Goal: Task Accomplishment & Management: Use online tool/utility

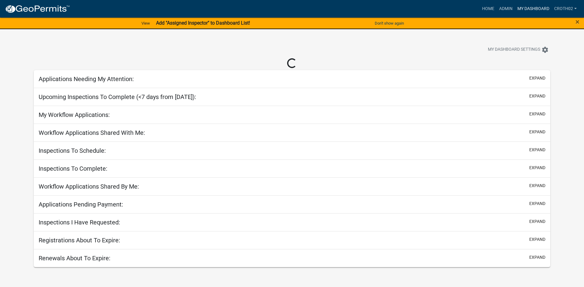
click at [534, 9] on link "My Dashboard" at bounding box center [533, 9] width 37 height 12
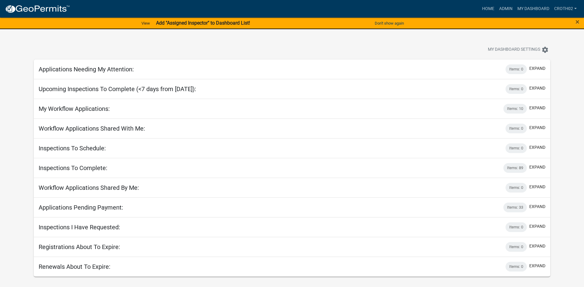
click at [94, 106] on h5 "My Workflow Applications:" at bounding box center [74, 108] width 71 height 7
click at [509, 107] on div "Items: 10" at bounding box center [514, 109] width 23 height 10
click at [537, 109] on button "expand" at bounding box center [537, 108] width 16 height 6
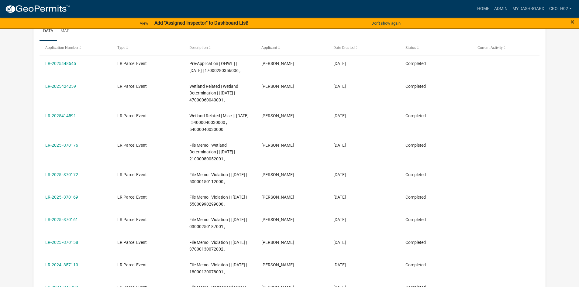
scroll to position [133, 0]
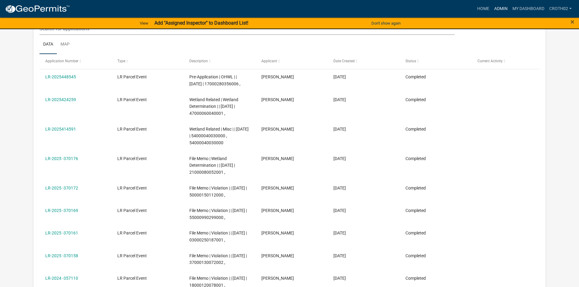
click at [499, 7] on link "Admin" at bounding box center [501, 9] width 18 height 12
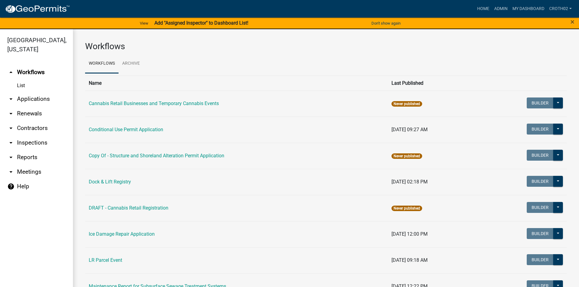
click at [30, 103] on link "arrow_drop_down Applications" at bounding box center [36, 99] width 73 height 15
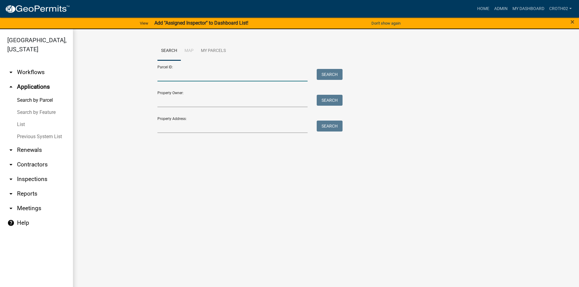
click at [192, 76] on input "Parcel ID:" at bounding box center [233, 75] width 151 height 12
click at [174, 99] on input "Property Owner:" at bounding box center [233, 101] width 151 height 12
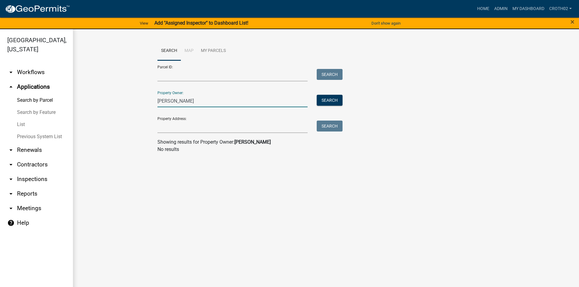
click at [179, 101] on input "[PERSON_NAME]" at bounding box center [233, 101] width 151 height 12
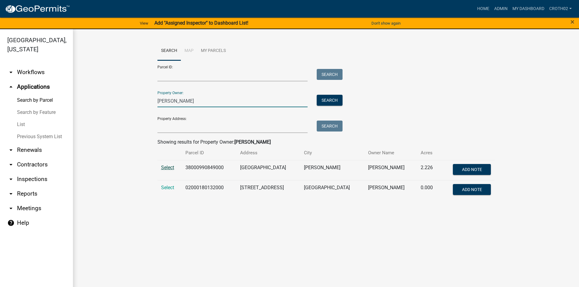
type input "[PERSON_NAME]"
click at [167, 170] on span "Select" at bounding box center [167, 168] width 13 height 6
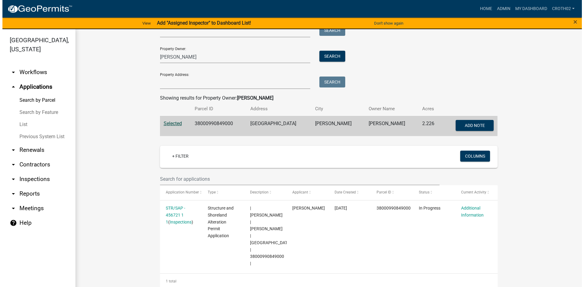
scroll to position [61, 0]
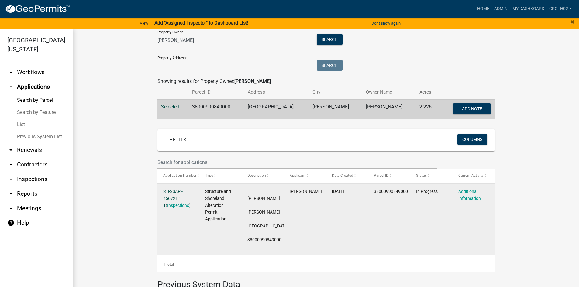
click at [168, 193] on link "STR/SAP - 456721 1 1" at bounding box center [172, 198] width 19 height 19
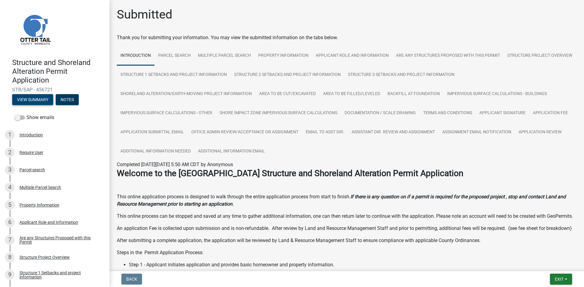
click at [33, 105] on button "View Summary" at bounding box center [32, 99] width 41 height 11
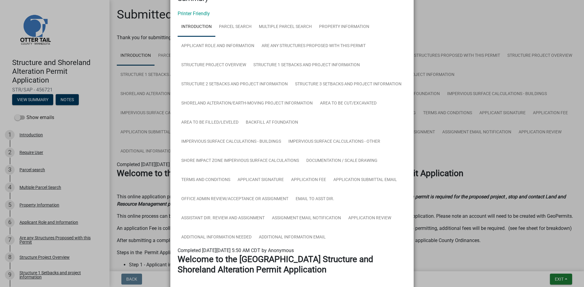
scroll to position [38, 0]
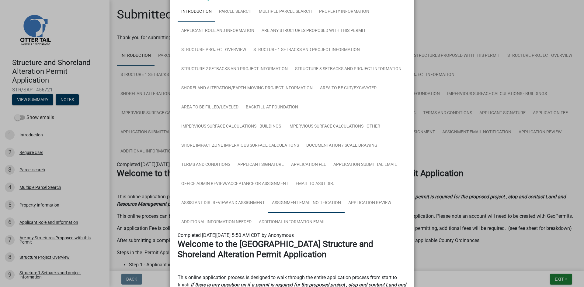
click at [325, 208] on link "Assignment Email Notification" at bounding box center [306, 203] width 76 height 19
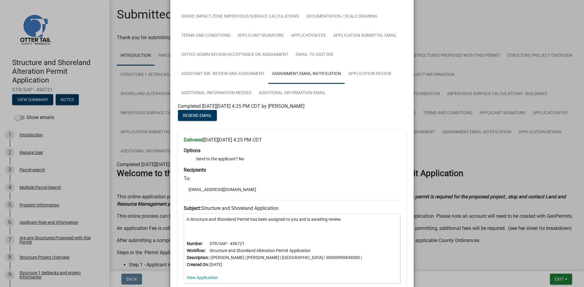
scroll to position [175, 0]
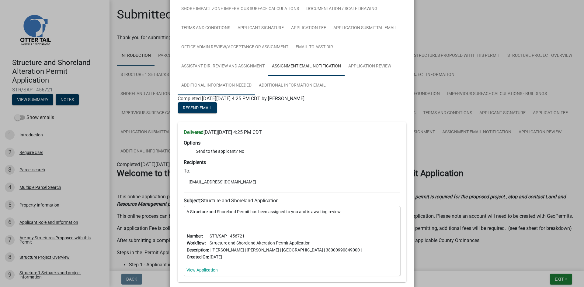
click at [221, 85] on link "Additional Information Needed" at bounding box center [217, 85] width 78 height 19
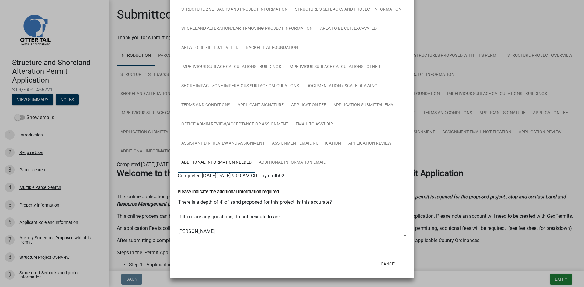
scroll to position [68, 0]
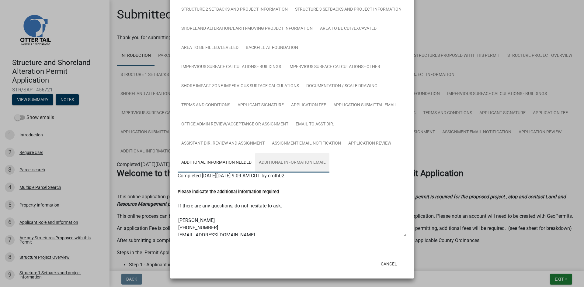
click at [302, 163] on link "Additional Information Email" at bounding box center [292, 162] width 74 height 19
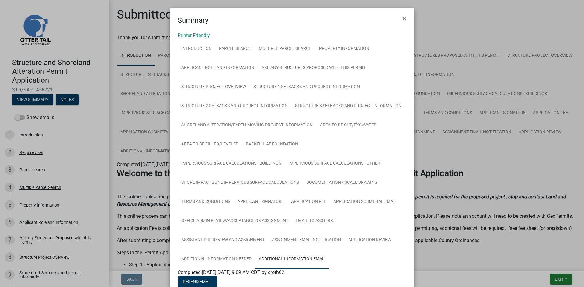
scroll to position [0, 0]
click at [404, 20] on span "×" at bounding box center [404, 19] width 4 height 9
